Goal: Information Seeking & Learning: Find specific fact

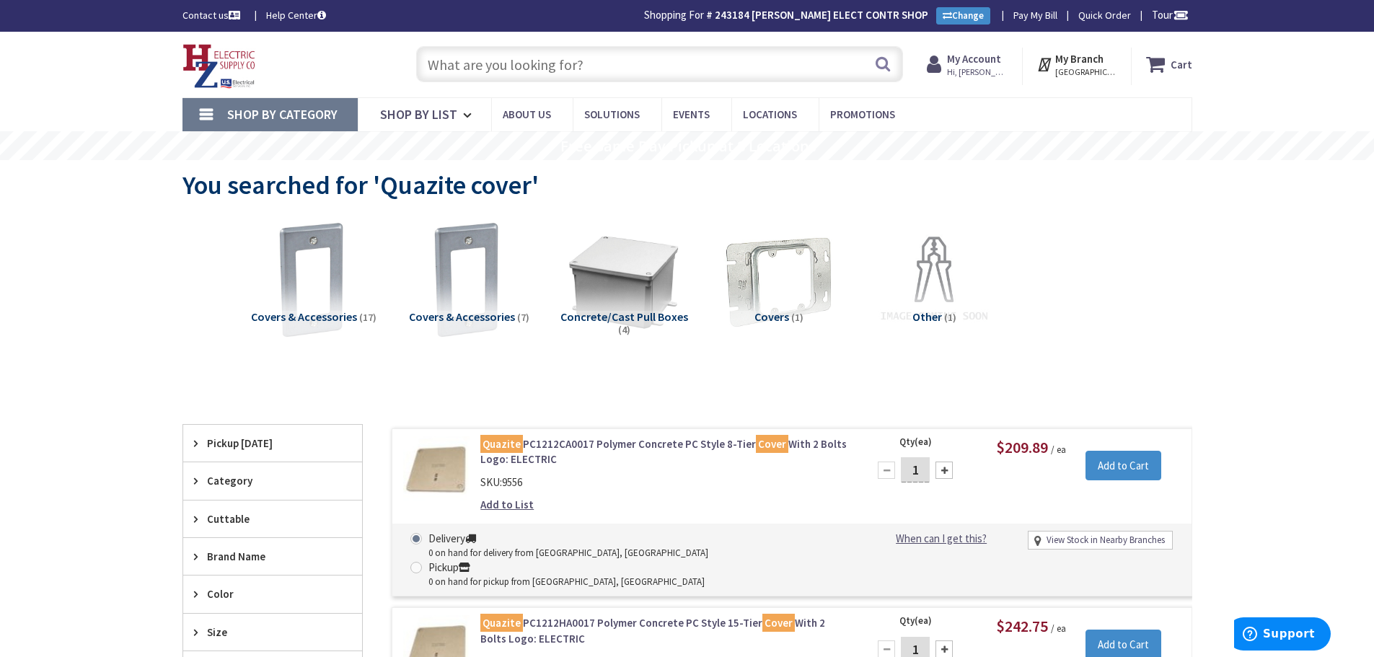
drag, startPoint x: 250, startPoint y: 77, endPoint x: 246, endPoint y: 69, distance: 9.0
click at [563, 62] on input "text" at bounding box center [659, 64] width 487 height 36
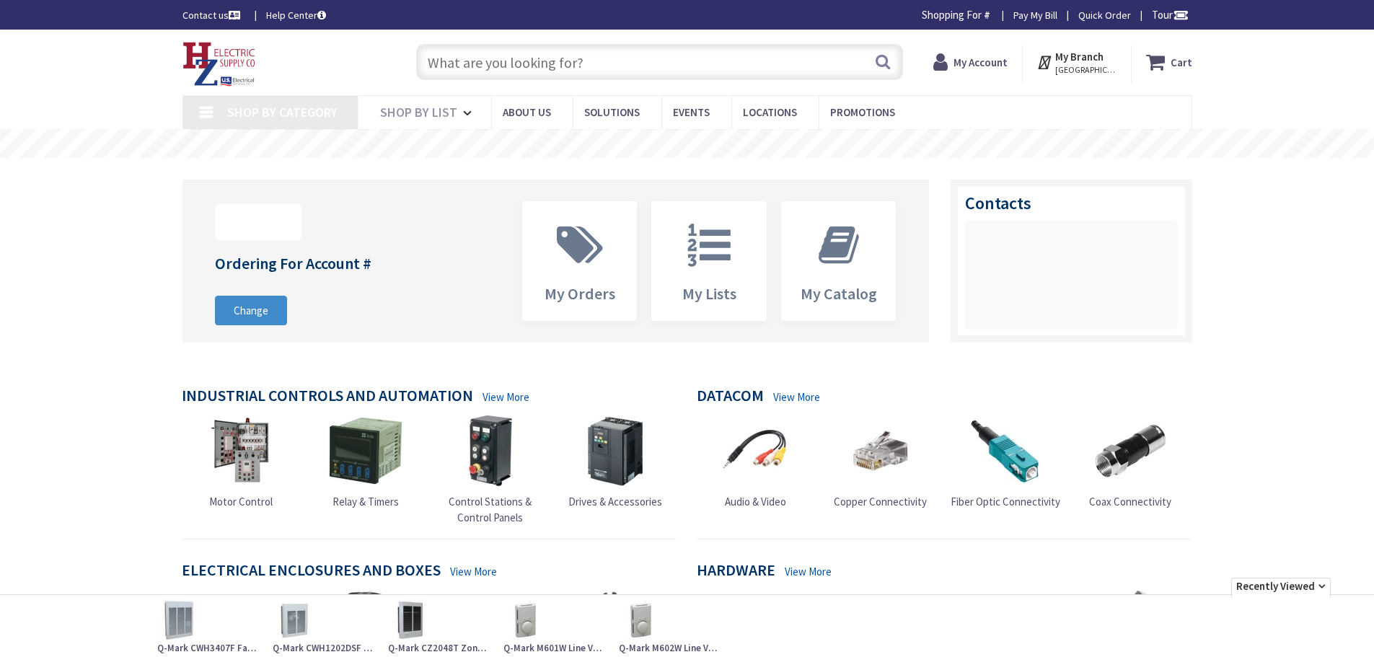
click at [546, 66] on input "text" at bounding box center [659, 62] width 487 height 36
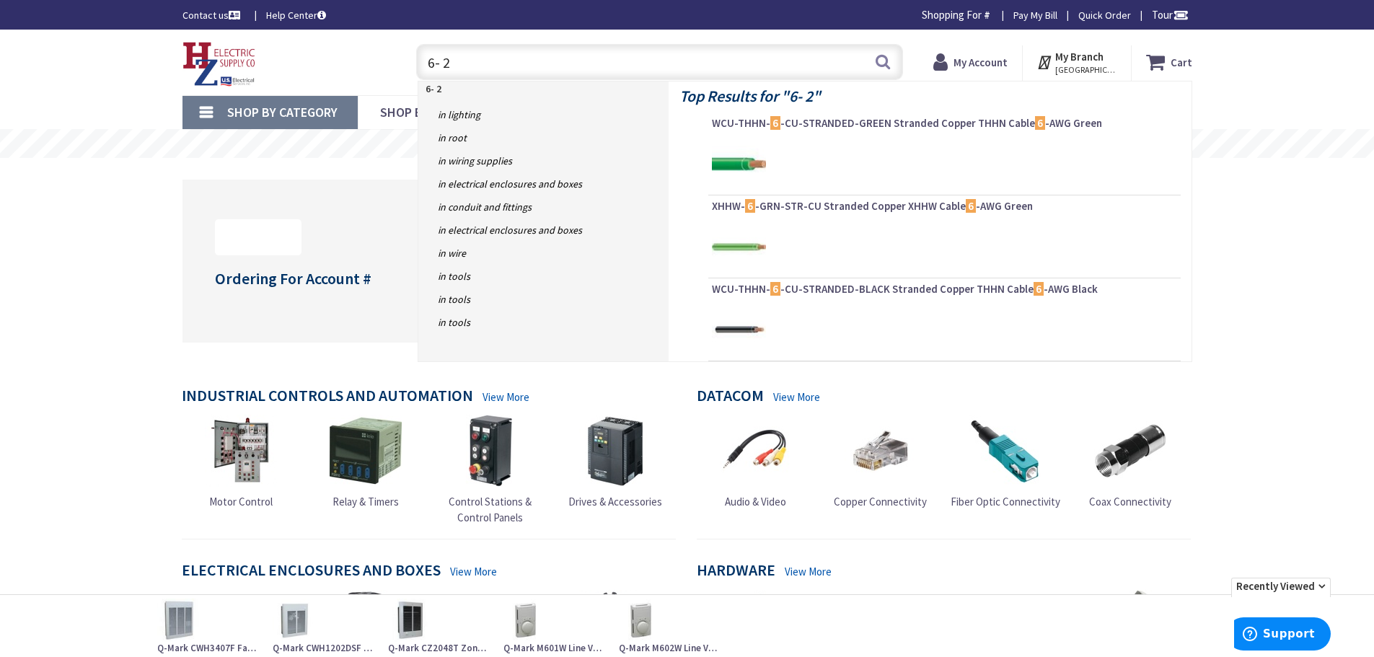
type input "6- 2 g"
type input "[GEOGRAPHIC_DATA], [STREET_ADDRESS][PERSON_NAME]"
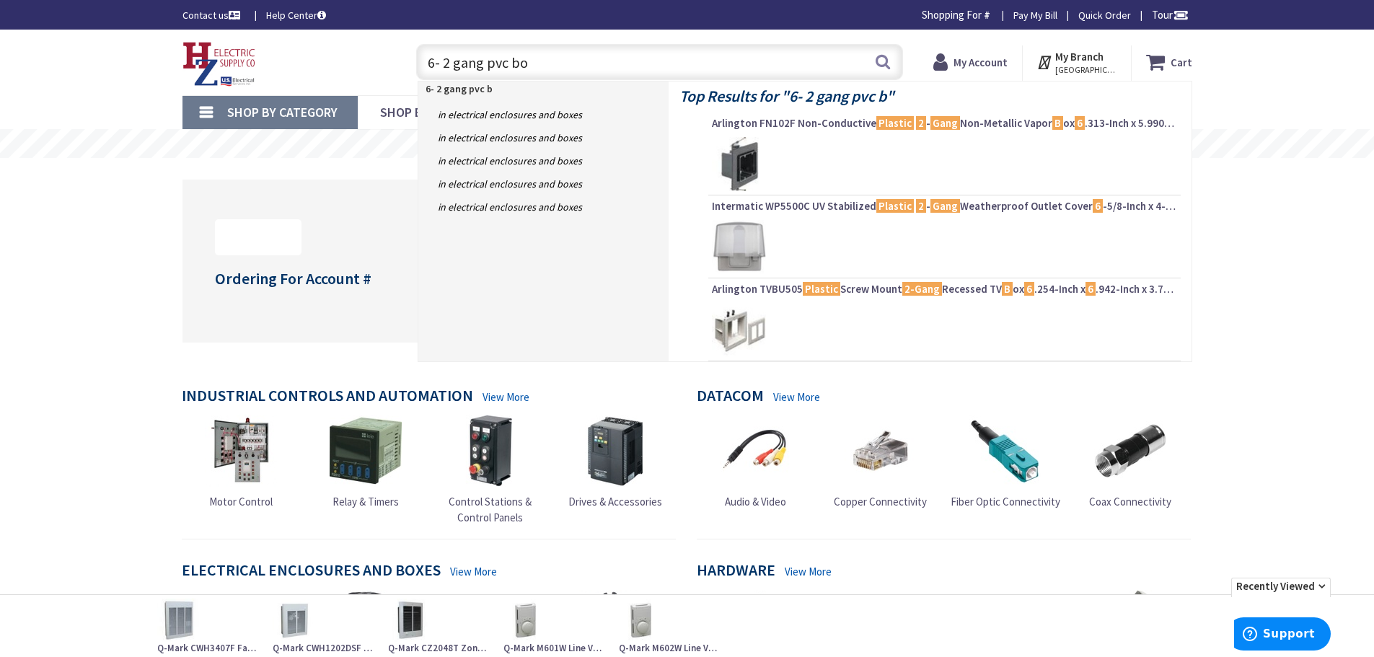
type input "6- 2 gang pvc box"
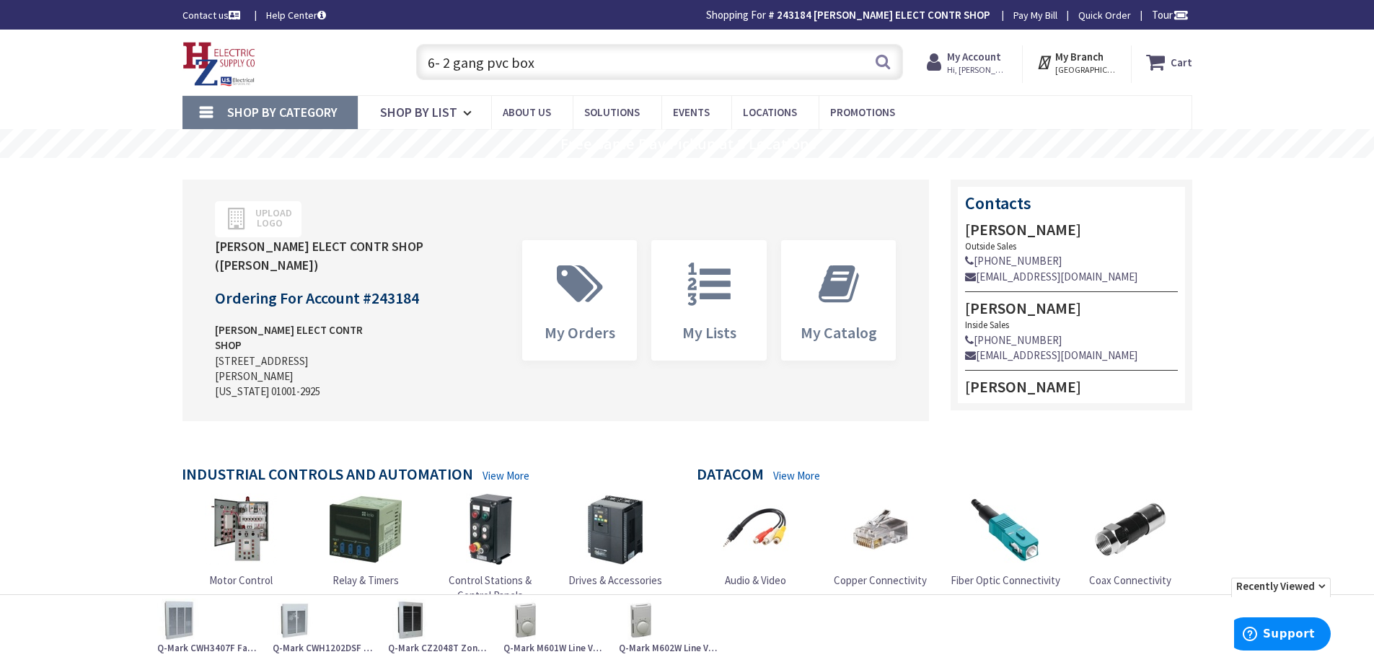
drag, startPoint x: 439, startPoint y: 64, endPoint x: 361, endPoint y: 71, distance: 77.5
click at [361, 71] on div "Toggle Nav 6- 2 gang pvc box 6- 2 gang pvc box Search Cart My Cart Close" at bounding box center [687, 62] width 1031 height 48
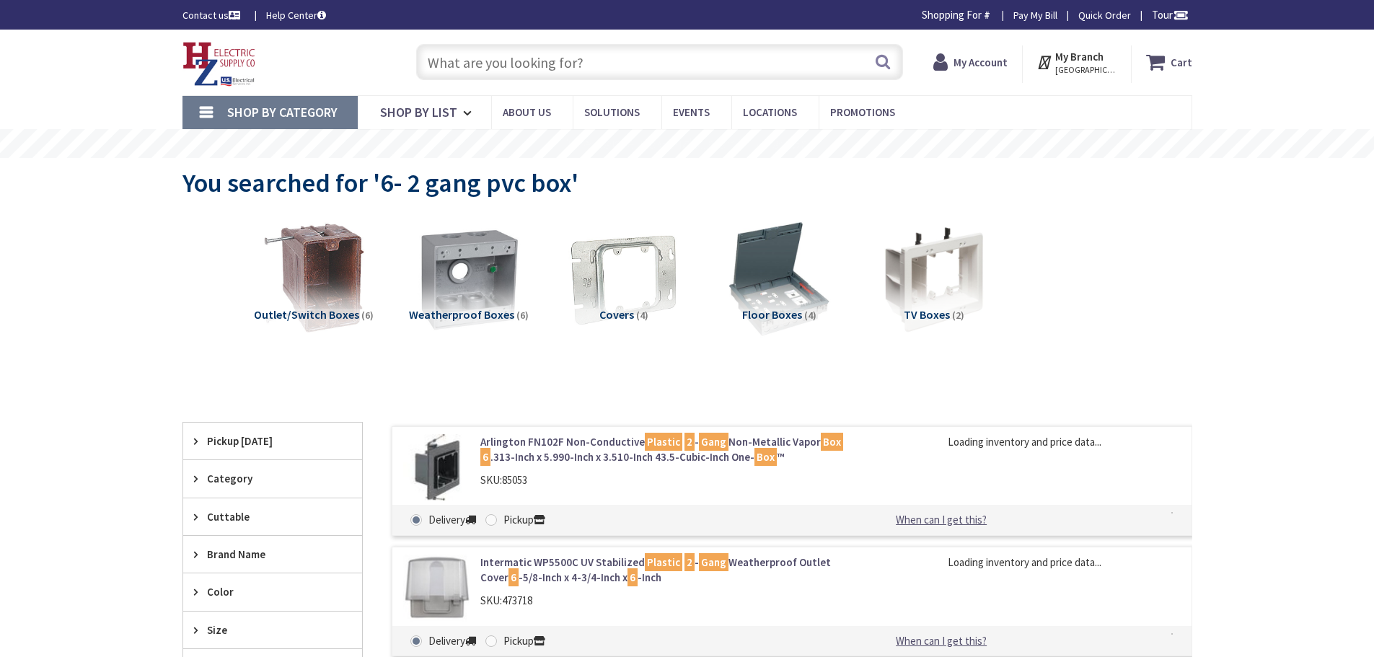
click at [502, 67] on input "text" at bounding box center [659, 62] width 487 height 36
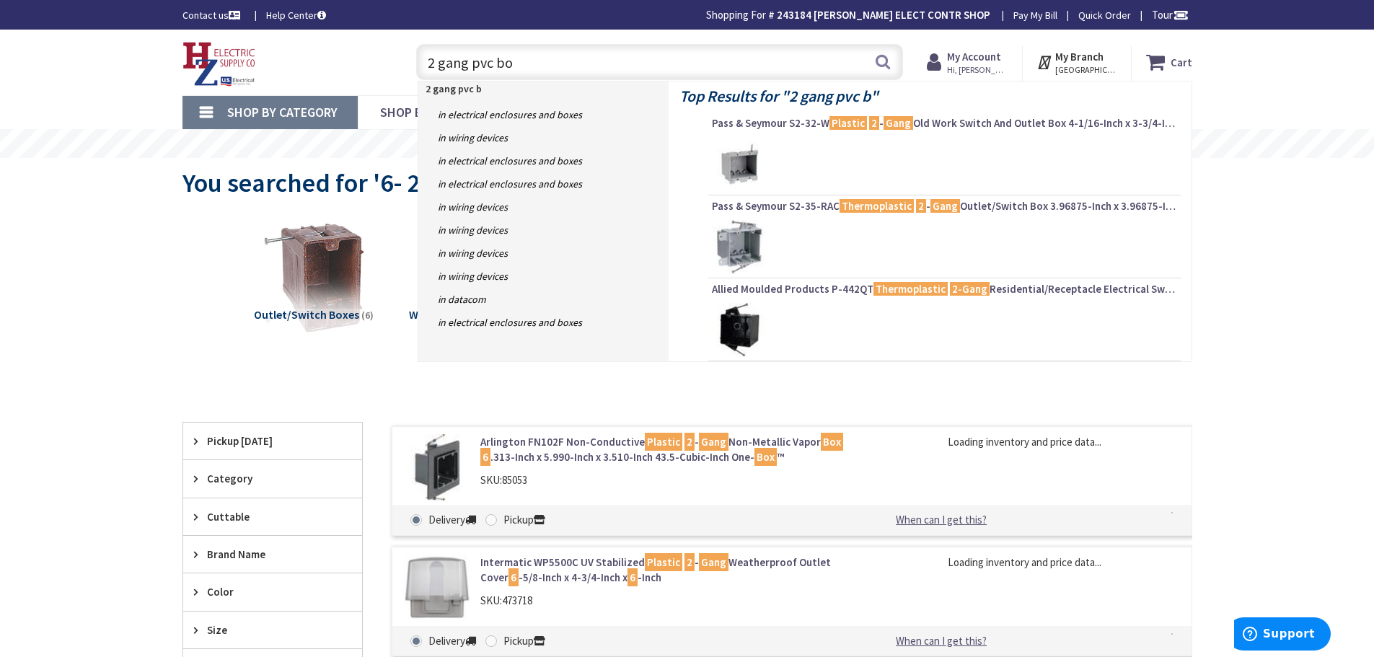
type input "2 gang pvc box"
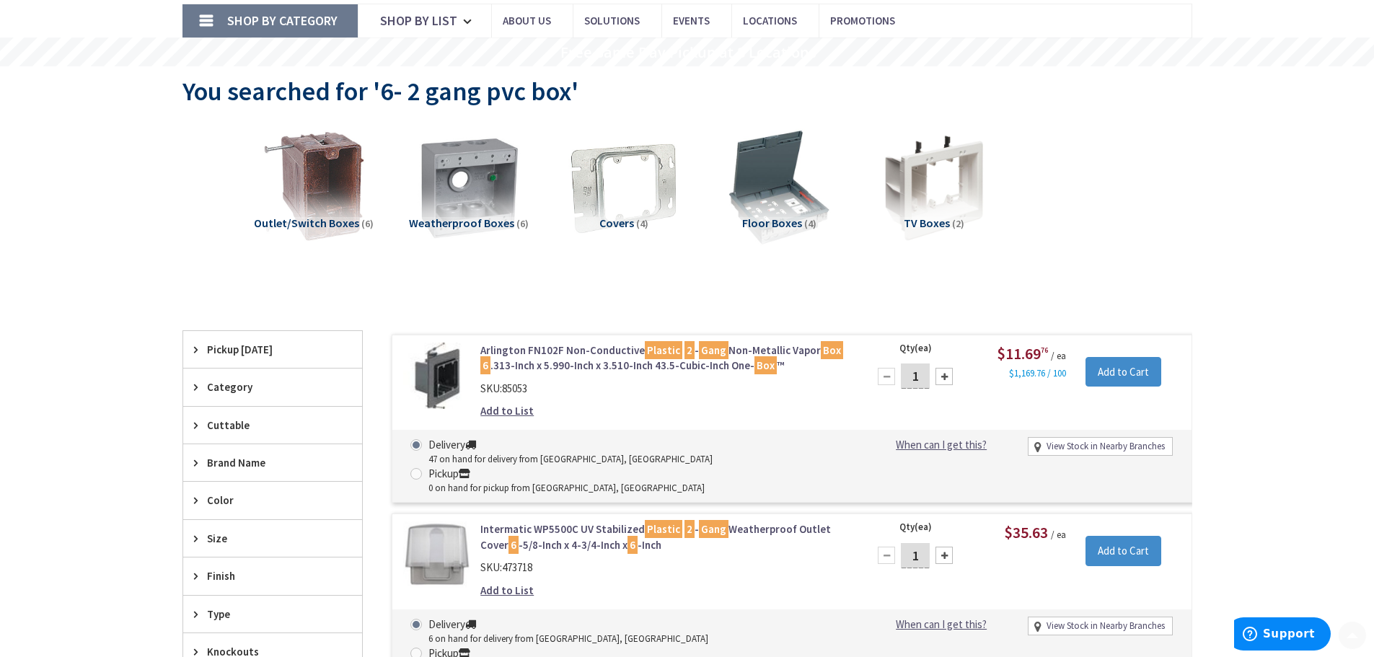
scroll to position [289, 0]
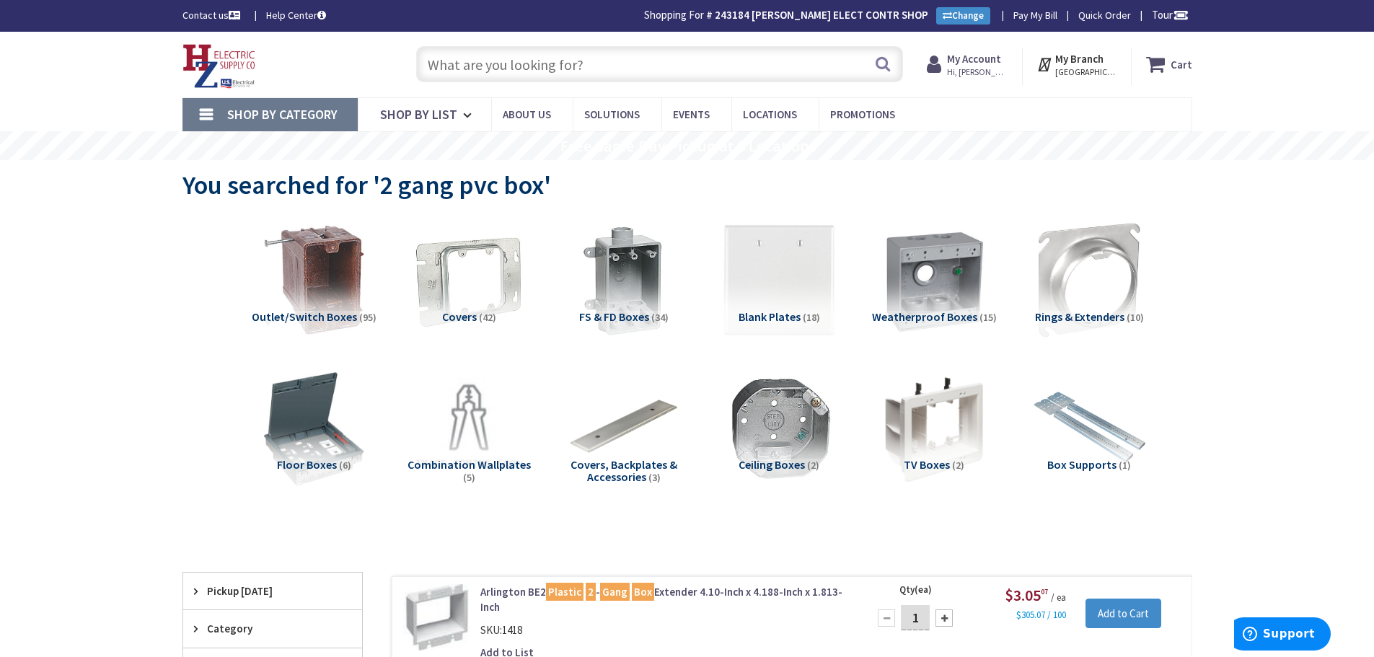
click at [599, 71] on input "text" at bounding box center [659, 64] width 487 height 36
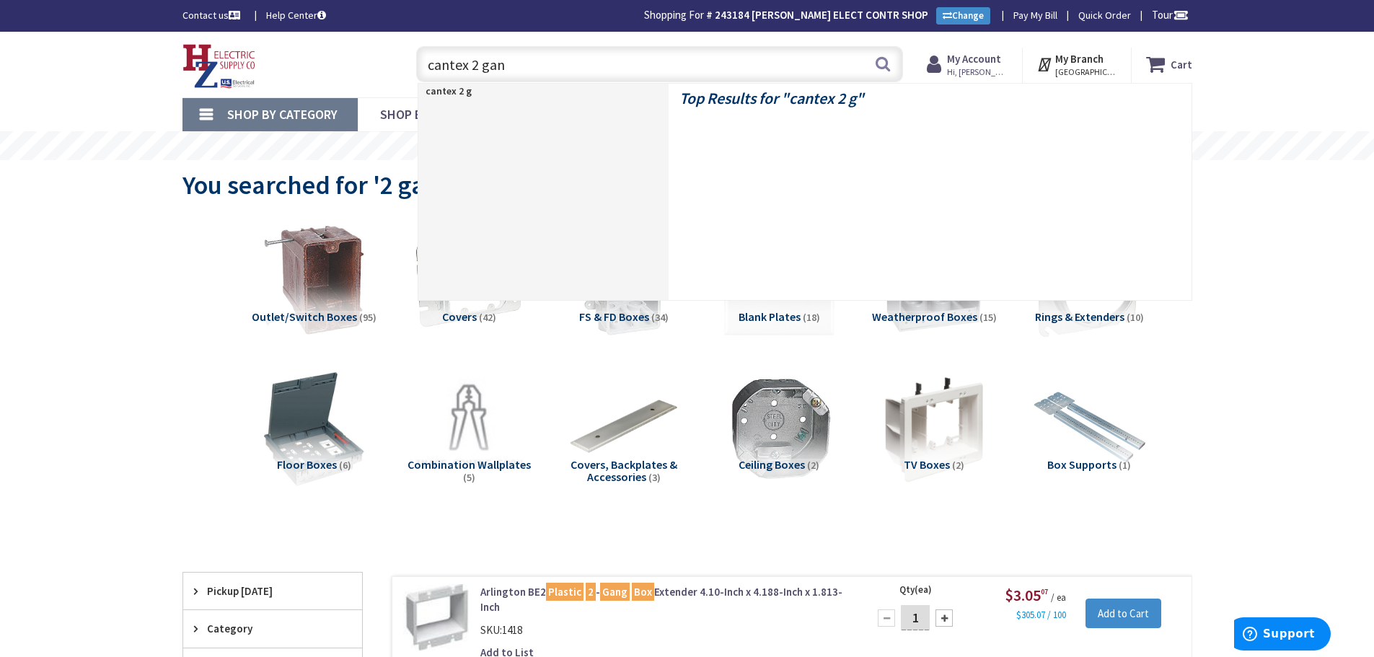
type input "cantex 2 gang"
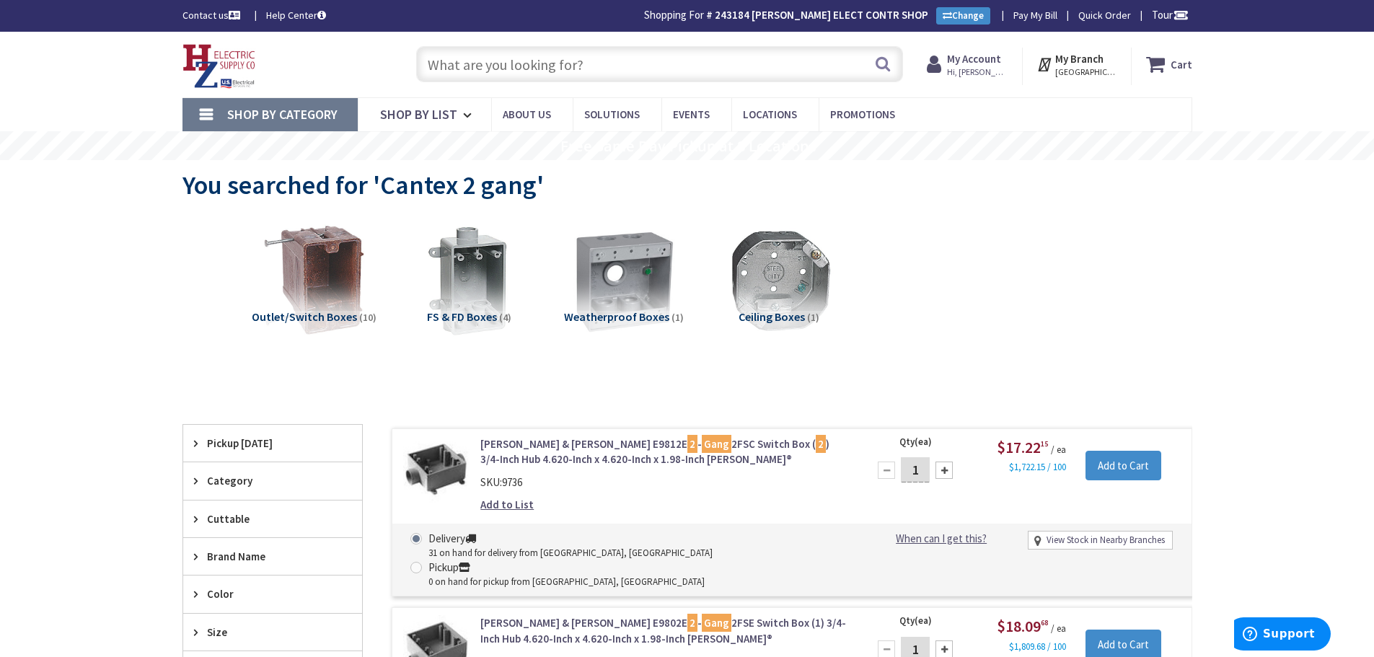
click at [486, 79] on input "text" at bounding box center [659, 64] width 487 height 36
type input "2"
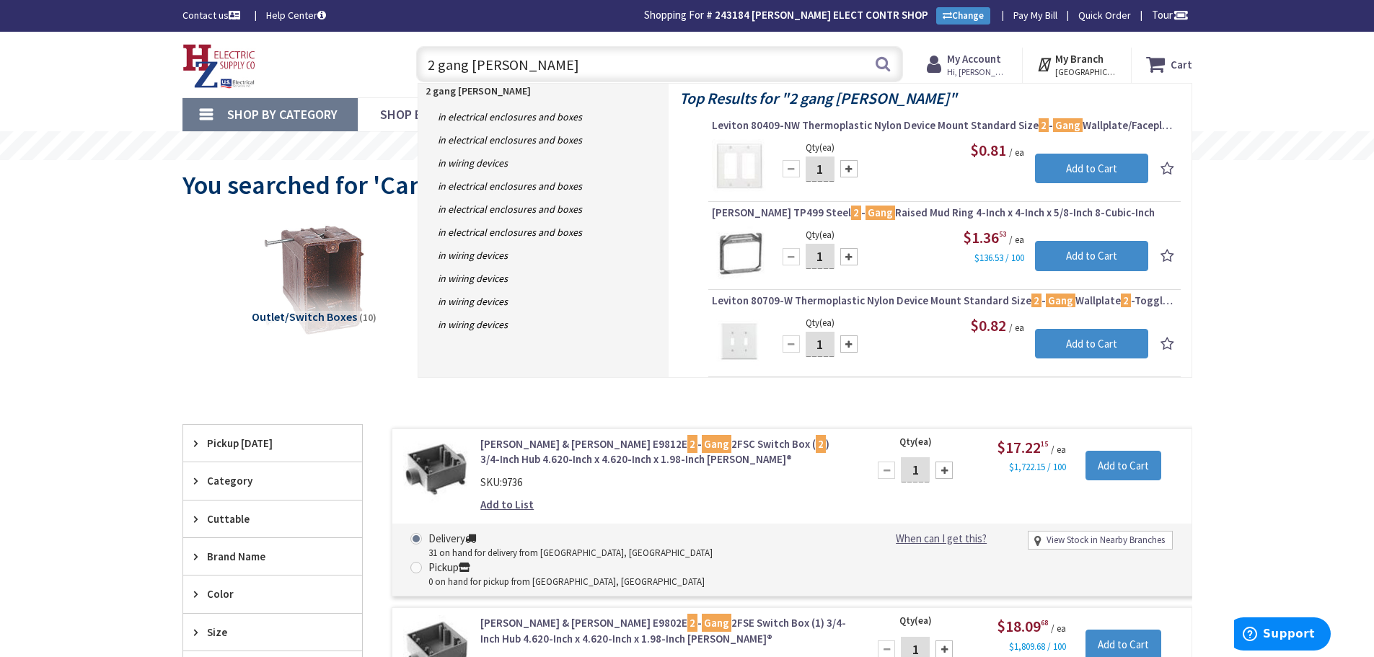
type input "2 gang bell box"
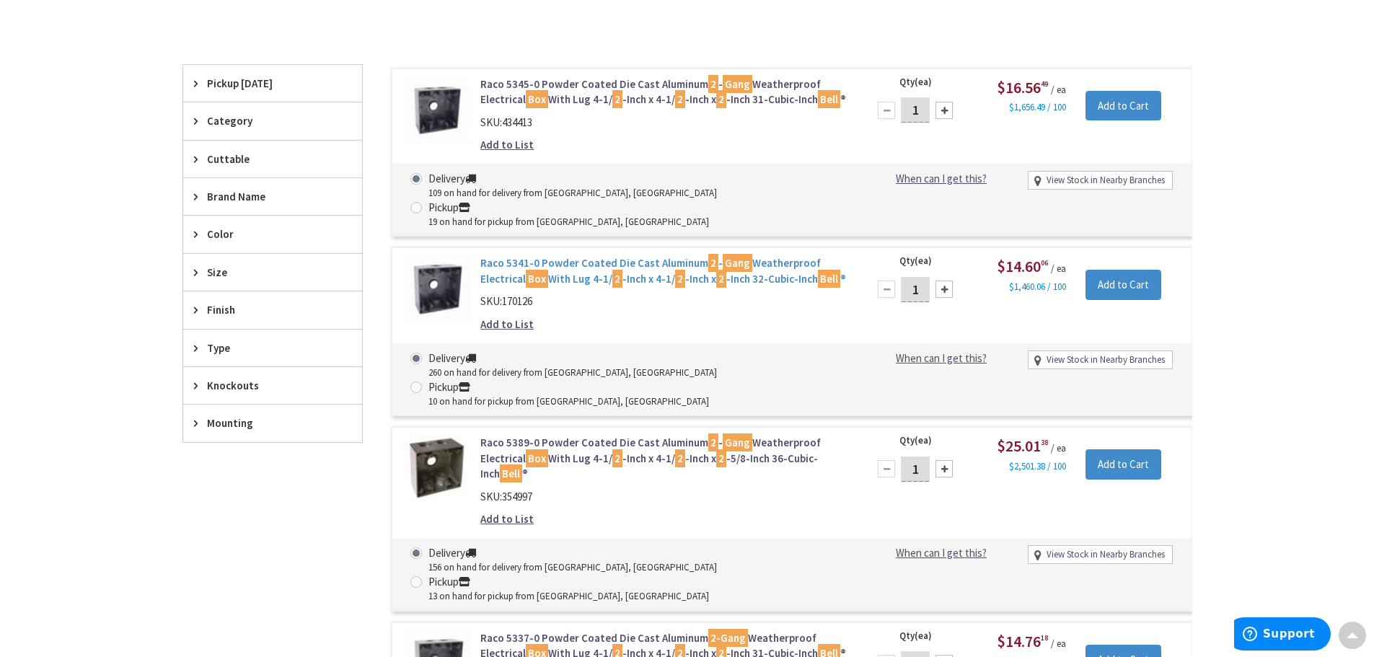
scroll to position [219, 0]
